Goal: Task Accomplishment & Management: Manage account settings

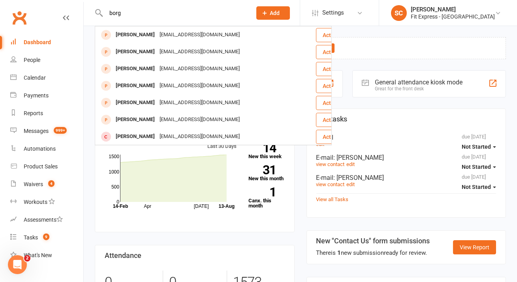
click at [109, 13] on input "borg" at bounding box center [174, 12] width 142 height 11
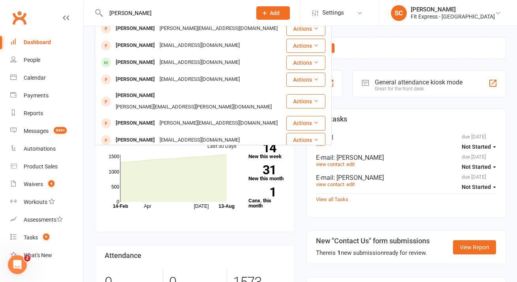
scroll to position [6, 0]
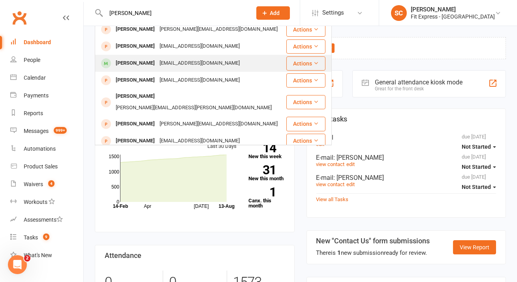
type input "[PERSON_NAME]"
click at [187, 67] on div "[EMAIL_ADDRESS][DOMAIN_NAME]" at bounding box center [199, 63] width 85 height 11
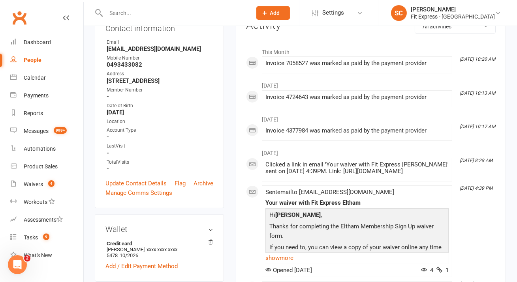
scroll to position [15, 0]
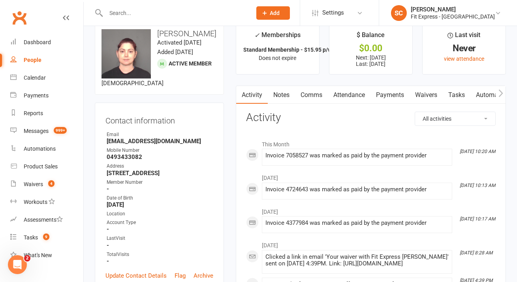
click at [426, 95] on link "Waivers" at bounding box center [425, 95] width 33 height 18
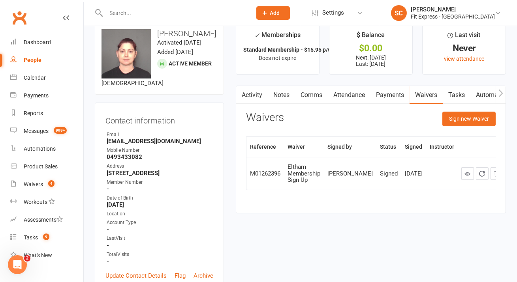
click at [210, 6] on div at bounding box center [170, 13] width 151 height 26
click at [204, 15] on input "text" at bounding box center [174, 12] width 142 height 11
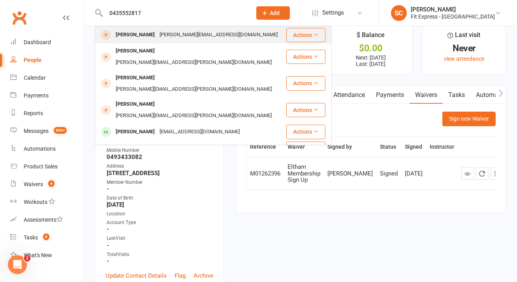
type input "0435552817"
click at [200, 30] on div "[PERSON_NAME][EMAIL_ADDRESS][DOMAIN_NAME]" at bounding box center [218, 34] width 123 height 11
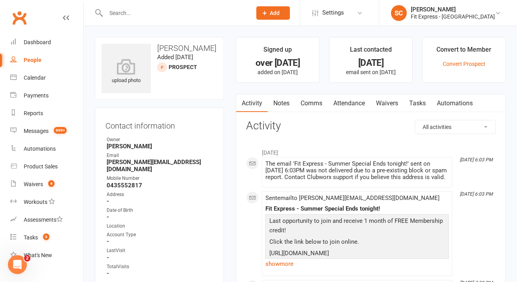
click at [194, 17] on input "text" at bounding box center [174, 12] width 142 height 11
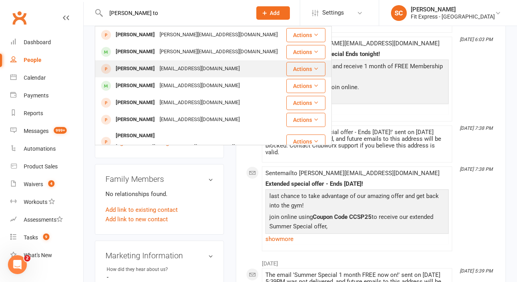
scroll to position [149, 0]
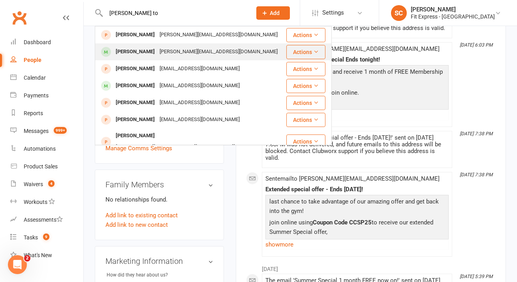
type input "[PERSON_NAME] to"
click at [202, 56] on div "[PERSON_NAME][EMAIL_ADDRESS][DOMAIN_NAME]" at bounding box center [218, 51] width 123 height 11
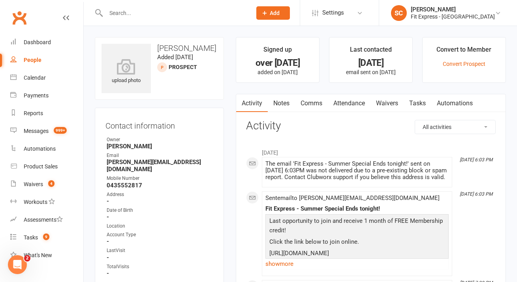
click at [381, 105] on link "Waivers" at bounding box center [386, 103] width 33 height 18
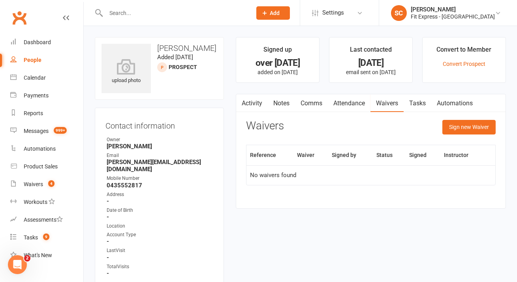
click at [283, 101] on link "Notes" at bounding box center [281, 103] width 27 height 18
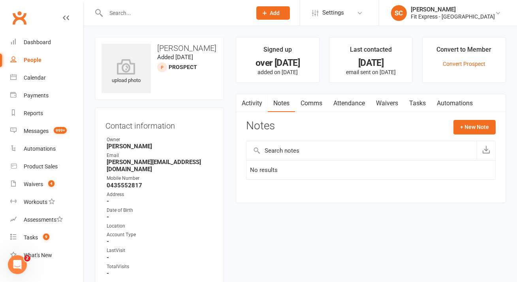
click at [251, 103] on link "Activity" at bounding box center [252, 103] width 32 height 18
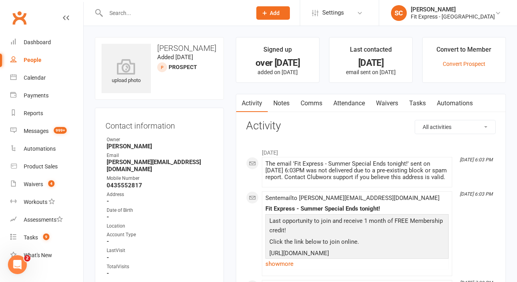
click at [157, 17] on input "text" at bounding box center [174, 12] width 142 height 11
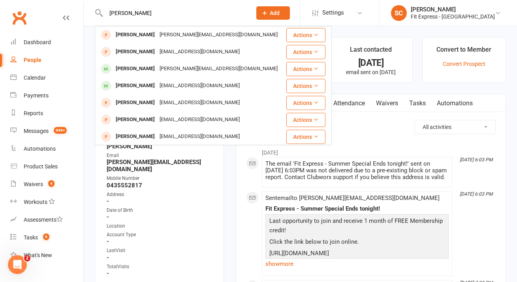
click at [157, 13] on input "[PERSON_NAME]" at bounding box center [174, 12] width 142 height 11
type input "[PERSON_NAME]"
click at [150, 14] on input "[PERSON_NAME]" at bounding box center [174, 12] width 142 height 11
click at [150, 13] on input "[PERSON_NAME]" at bounding box center [174, 12] width 142 height 11
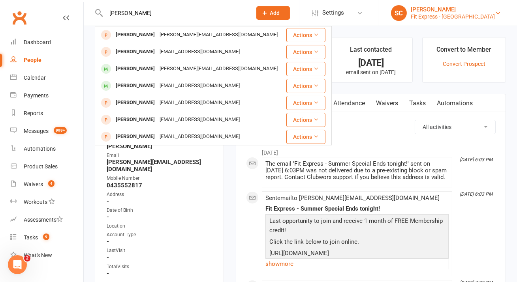
click at [485, 13] on link "SC [PERSON_NAME] Fit Express - Eltham" at bounding box center [448, 13] width 114 height 16
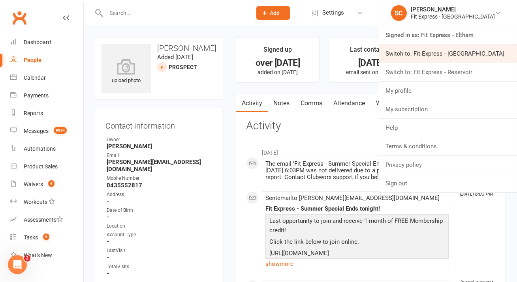
click at [478, 58] on link "Switch to: Fit Express - [GEOGRAPHIC_DATA]" at bounding box center [448, 54] width 138 height 18
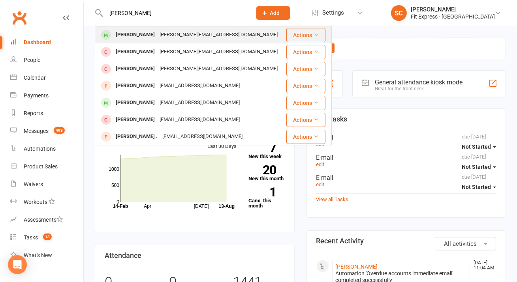
type input "[PERSON_NAME]"
click at [157, 36] on div "[PERSON_NAME][EMAIL_ADDRESS][DOMAIN_NAME]" at bounding box center [218, 34] width 123 height 11
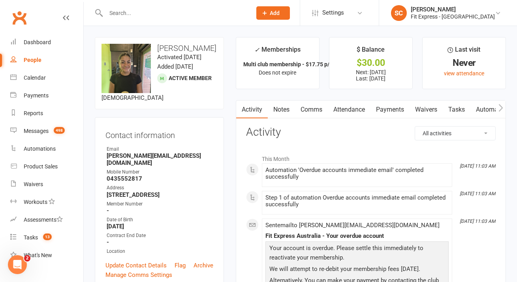
click at [396, 111] on link "Payments" at bounding box center [389, 110] width 39 height 18
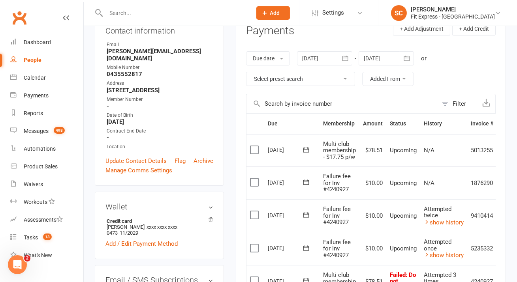
scroll to position [52, 0]
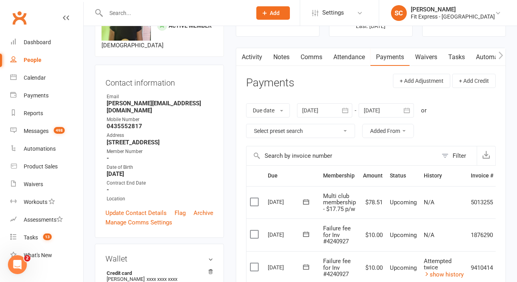
click at [313, 110] on div at bounding box center [324, 110] width 55 height 14
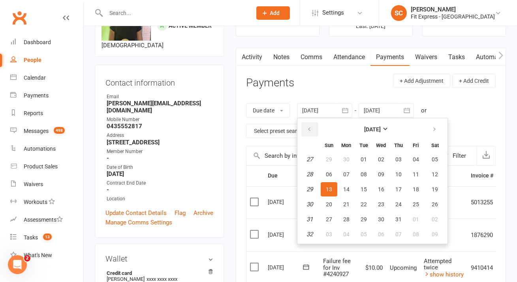
click at [313, 127] on button "button" at bounding box center [309, 129] width 17 height 14
click at [362, 158] on span "01" at bounding box center [363, 159] width 6 height 6
type input "01 Apr 2025"
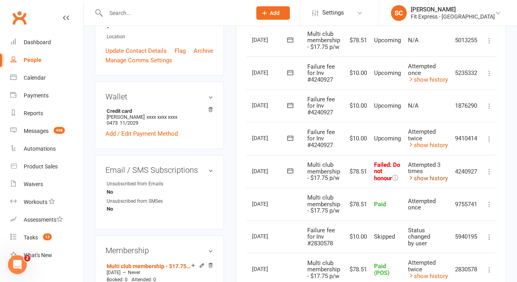
scroll to position [0, 20]
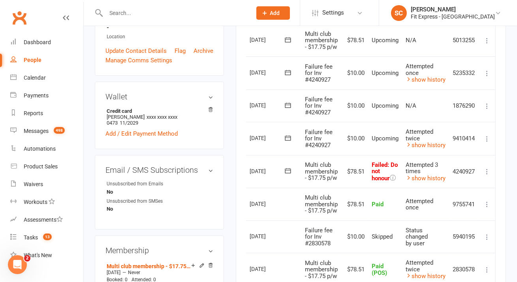
click at [486, 172] on icon at bounding box center [487, 172] width 8 height 8
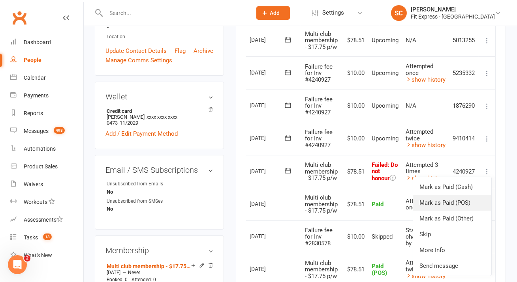
click at [478, 199] on link "Mark as Paid (POS)" at bounding box center [452, 203] width 78 height 16
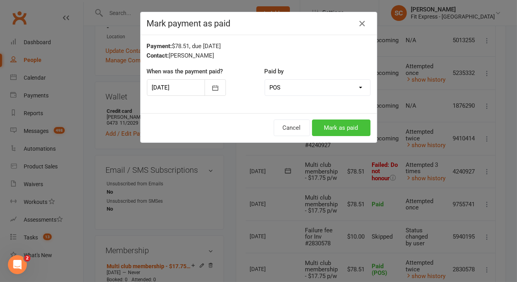
click at [342, 129] on button "Mark as paid" at bounding box center [341, 128] width 58 height 17
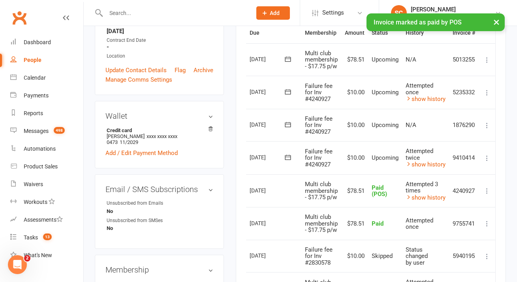
scroll to position [193, 0]
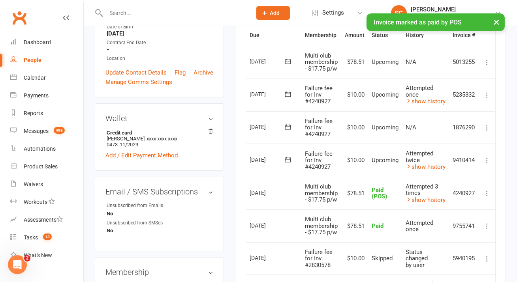
click at [484, 162] on icon at bounding box center [487, 161] width 8 height 8
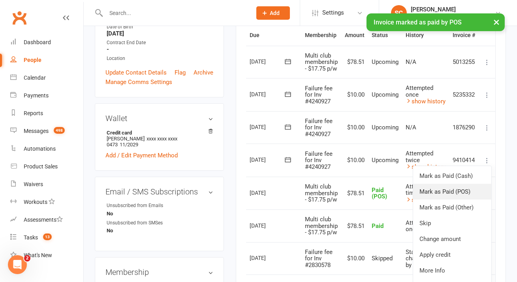
click at [469, 184] on link "Mark as Paid (POS)" at bounding box center [452, 192] width 78 height 16
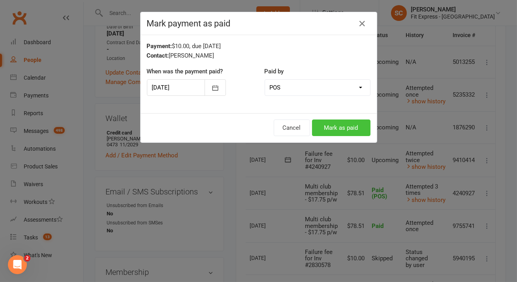
click at [330, 129] on button "Mark as paid" at bounding box center [341, 128] width 58 height 17
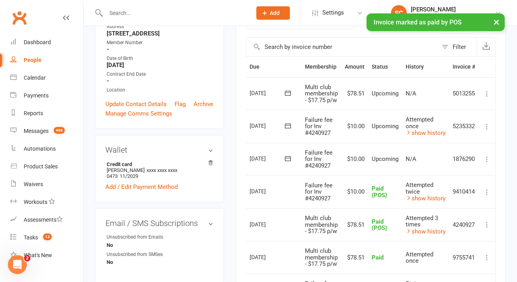
scroll to position [159, 0]
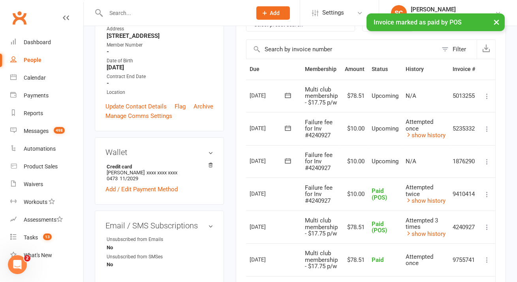
click at [487, 158] on icon at bounding box center [487, 162] width 8 height 8
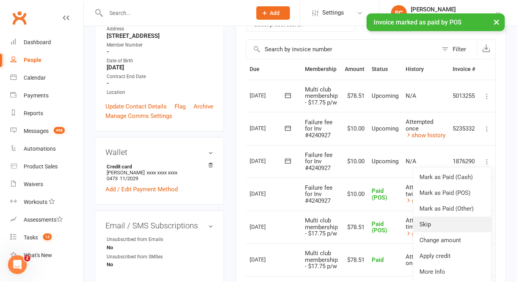
click at [457, 222] on link "Skip" at bounding box center [452, 225] width 78 height 16
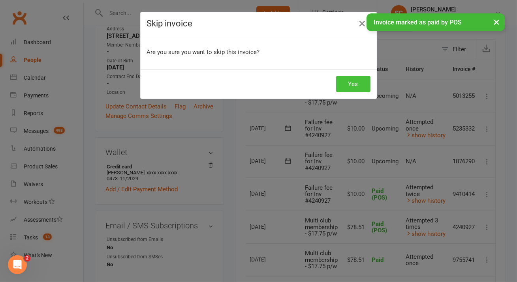
click at [358, 80] on button "Yes" at bounding box center [353, 84] width 34 height 17
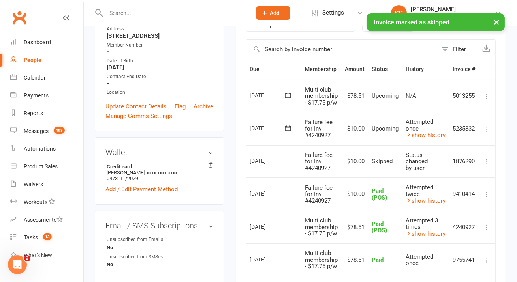
click at [486, 129] on icon at bounding box center [487, 129] width 8 height 8
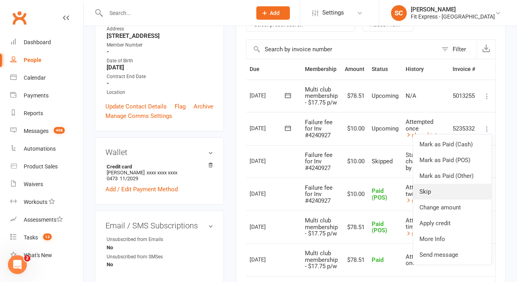
click at [456, 192] on link "Skip" at bounding box center [452, 192] width 78 height 16
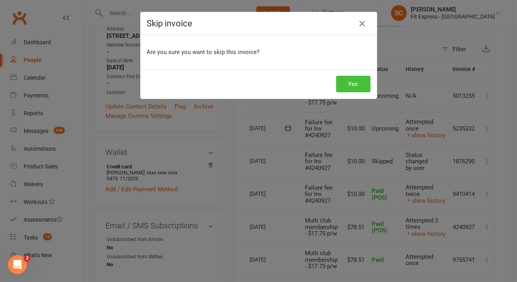
click at [349, 81] on button "Yes" at bounding box center [353, 84] width 34 height 17
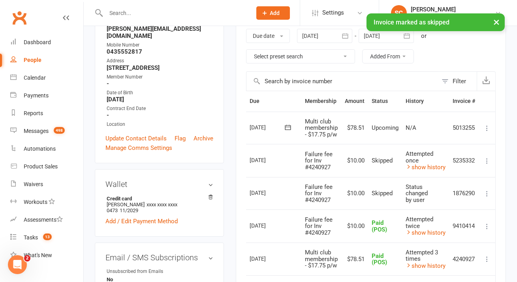
scroll to position [126, 0]
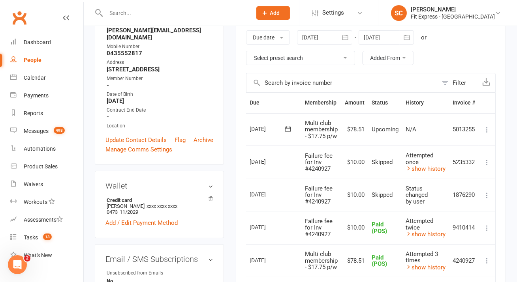
click at [246, 15] on input "text" at bounding box center [174, 12] width 142 height 11
